Goal: Task Accomplishment & Management: Manage account settings

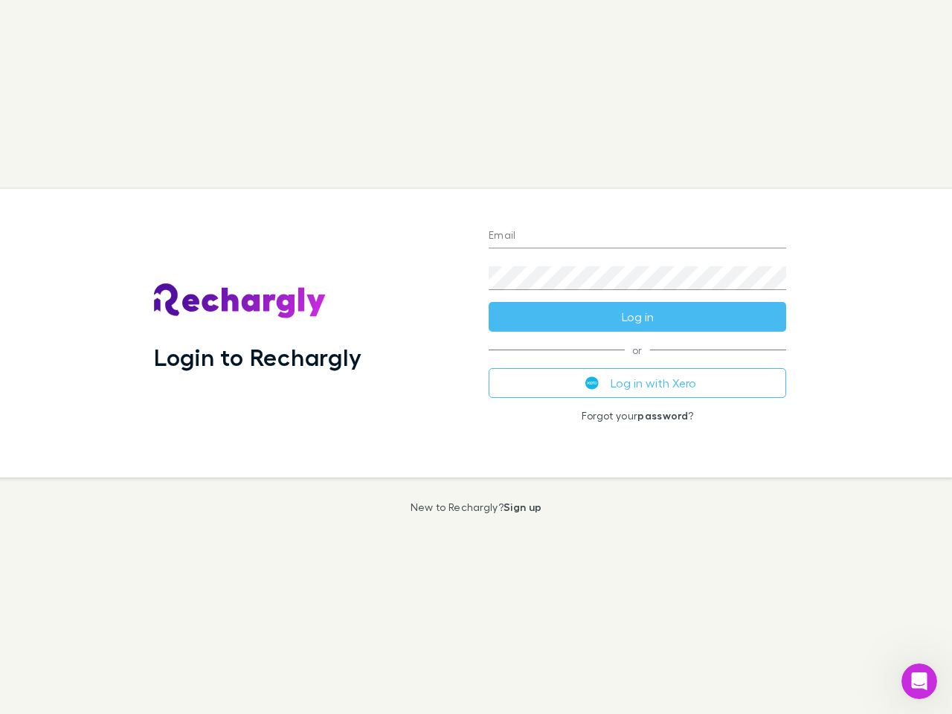
click at [476, 357] on div "Login to Rechargly" at bounding box center [309, 333] width 335 height 289
click at [637, 237] on input "Email" at bounding box center [638, 237] width 298 height 24
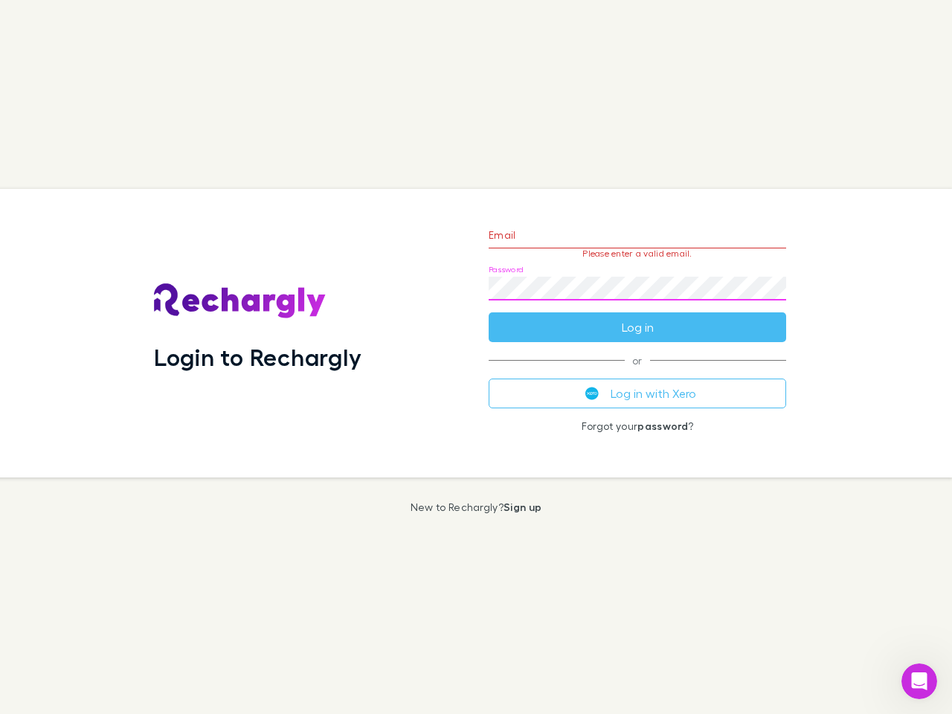
click at [637, 317] on form "Email Please enter a valid email. Password Log in" at bounding box center [638, 277] width 298 height 129
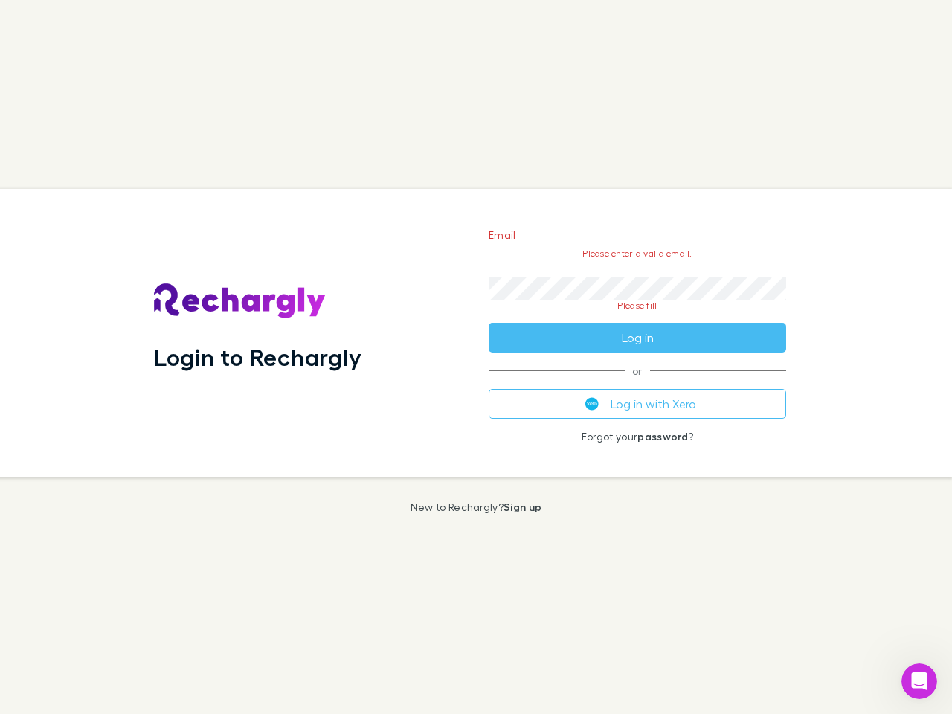
click at [637, 383] on div "Email Please enter a valid email. Password Please fill Log in or Log in with Xe…" at bounding box center [637, 333] width 321 height 289
click at [919, 681] on icon "Open Intercom Messenger" at bounding box center [919, 681] width 25 height 25
